Goal: Information Seeking & Learning: Learn about a topic

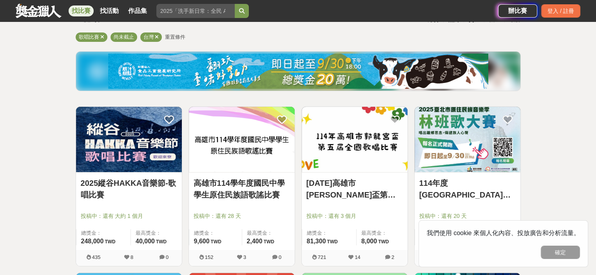
scroll to position [78, 0]
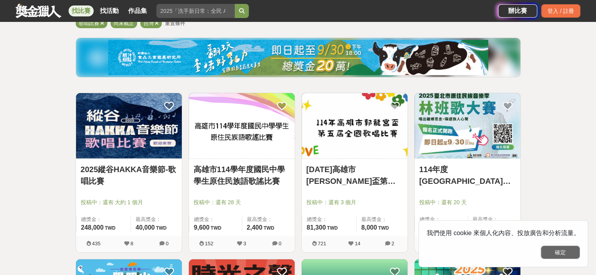
click at [567, 250] on button "確定" at bounding box center [559, 252] width 39 height 13
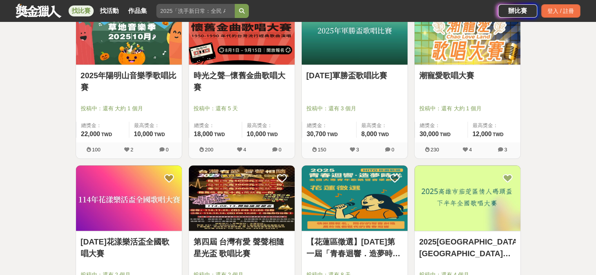
scroll to position [352, 0]
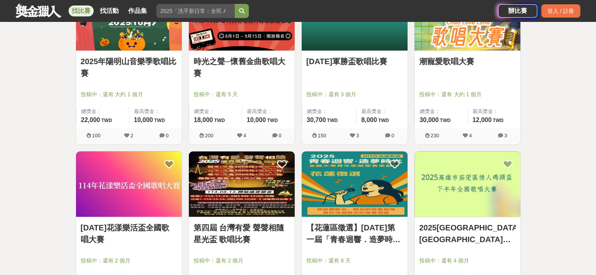
click at [445, 201] on img at bounding box center [467, 184] width 106 height 65
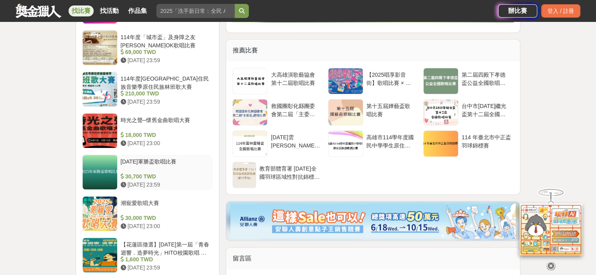
scroll to position [705, 0]
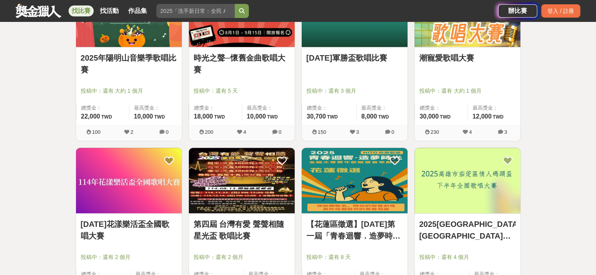
scroll to position [352, 0]
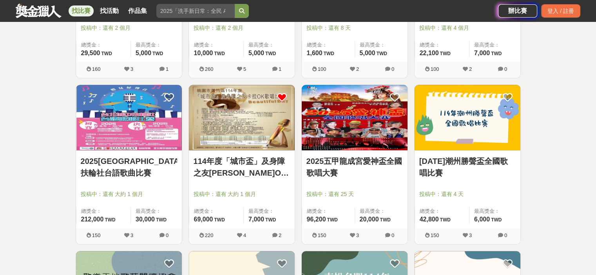
scroll to position [587, 0]
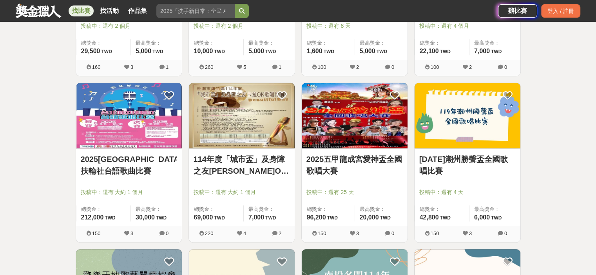
click at [464, 134] on img at bounding box center [467, 115] width 106 height 65
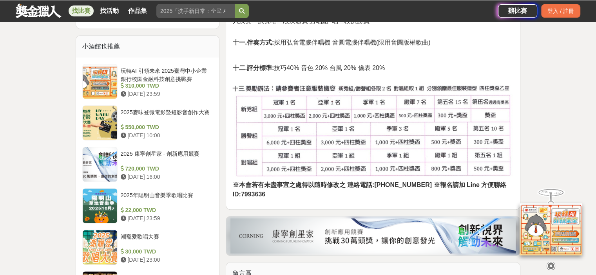
scroll to position [548, 0]
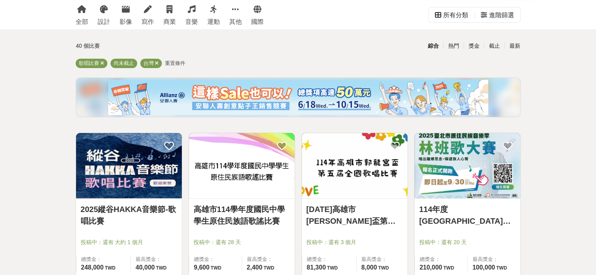
scroll to position [117, 0]
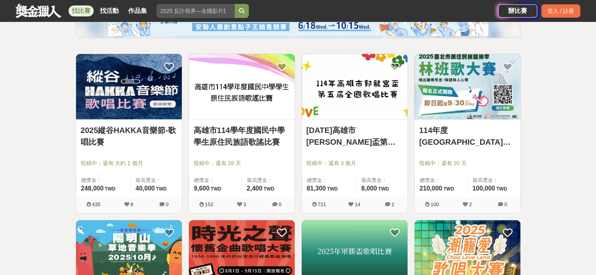
click at [458, 107] on img at bounding box center [467, 86] width 106 height 65
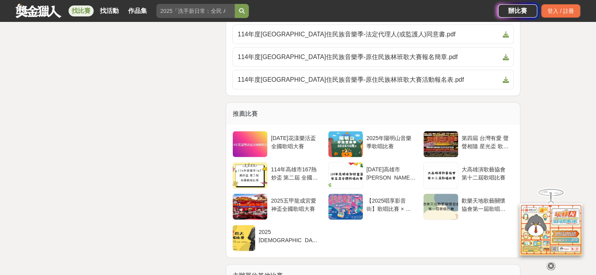
scroll to position [1488, 0]
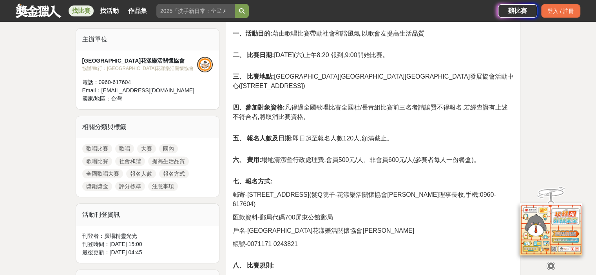
scroll to position [157, 0]
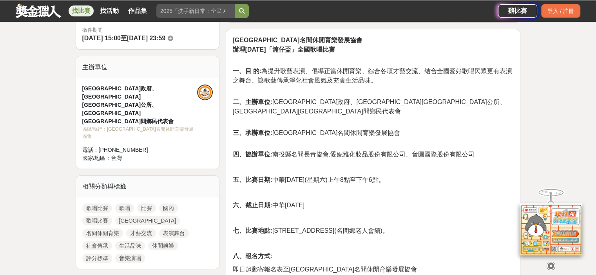
scroll to position [313, 0]
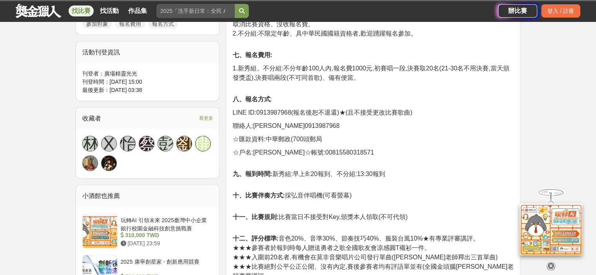
scroll to position [627, 0]
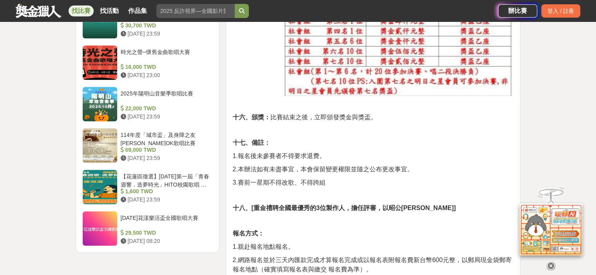
scroll to position [940, 0]
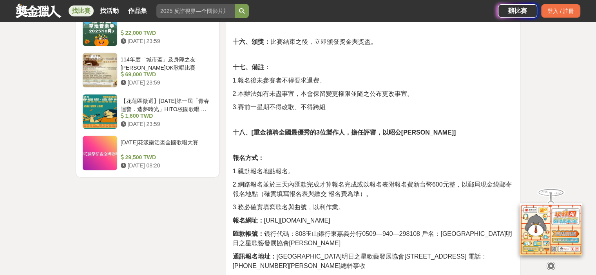
drag, startPoint x: 381, startPoint y: 210, endPoint x: 265, endPoint y: 215, distance: 115.6
click at [265, 216] on p "報名網址： https://forms.gle/US5Qj9whEvb737E66" at bounding box center [372, 220] width 281 height 9
copy span "https://forms.gle/US5Qj9whEvb737E66"
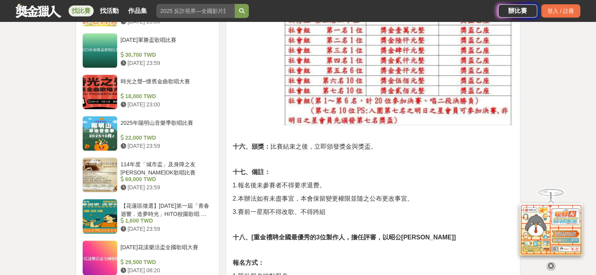
scroll to position [705, 0]
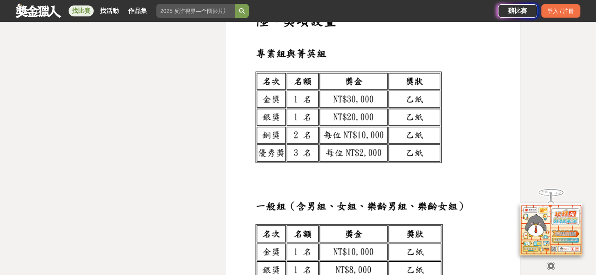
scroll to position [1488, 0]
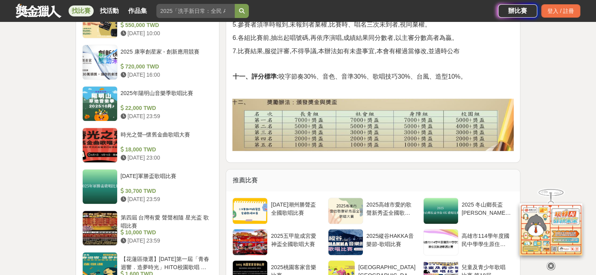
scroll to position [705, 0]
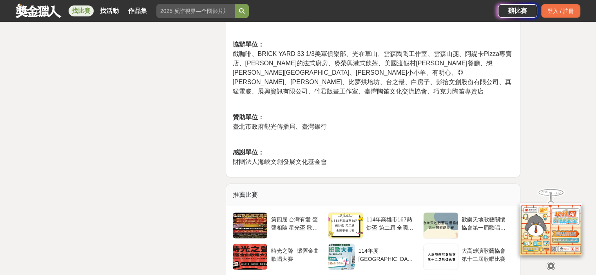
scroll to position [1292, 0]
